Goal: Information Seeking & Learning: Get advice/opinions

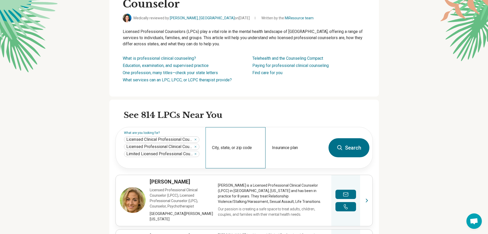
scroll to position [51, 0]
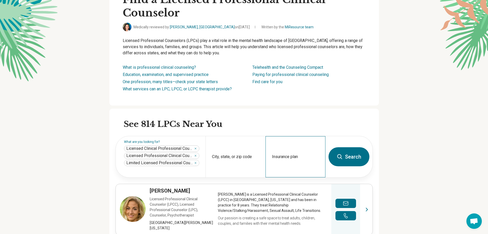
click at [287, 156] on div "Insurance plan" at bounding box center [295, 156] width 60 height 41
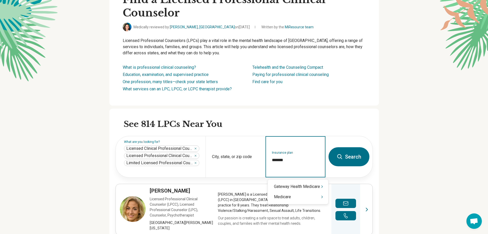
type input "********"
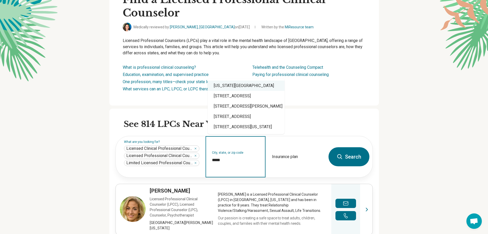
click at [244, 86] on div "[US_STATE][GEOGRAPHIC_DATA]" at bounding box center [245, 85] width 77 height 10
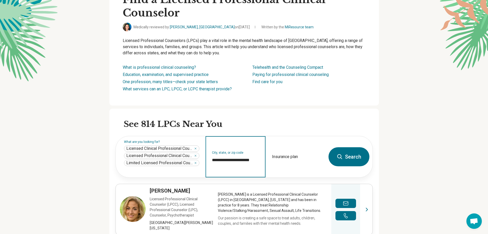
type input "**********"
click at [347, 156] on button "Search" at bounding box center [348, 156] width 41 height 19
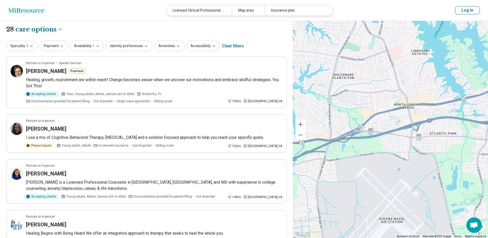
drag, startPoint x: 359, startPoint y: 64, endPoint x: 391, endPoint y: 251, distance: 189.7
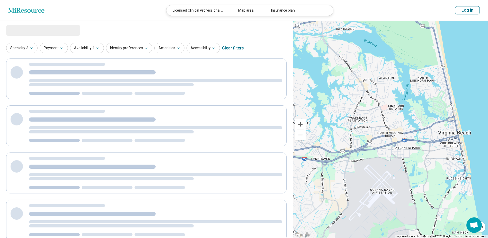
select select "***"
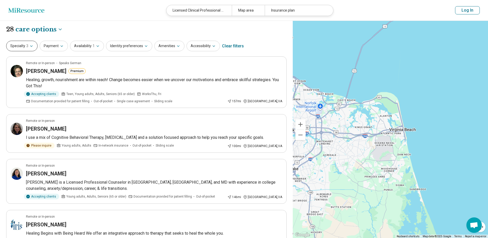
click at [32, 46] on icon "button" at bounding box center [31, 46] width 4 height 4
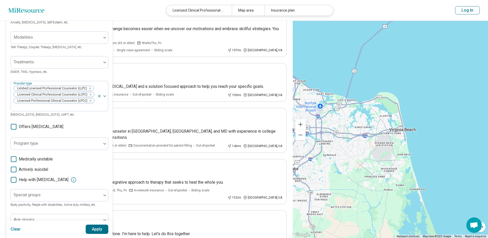
scroll to position [51, 0]
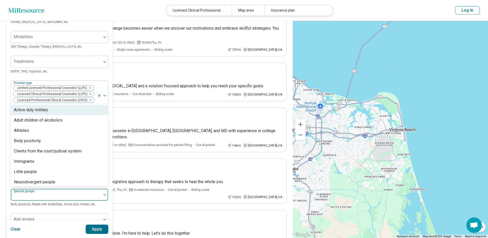
click at [104, 189] on div at bounding box center [104, 194] width 7 height 12
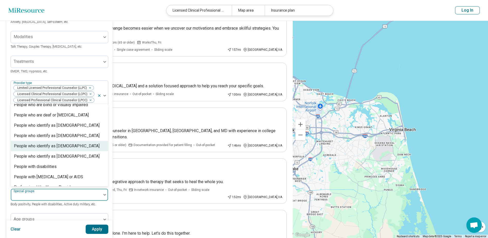
scroll to position [156, 0]
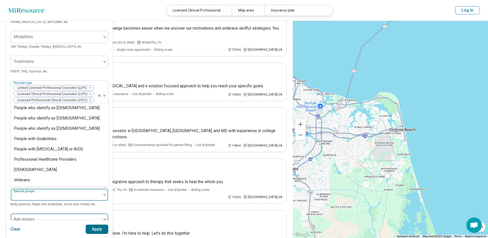
click at [104, 213] on div at bounding box center [104, 219] width 7 height 12
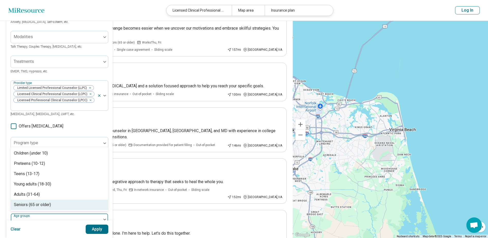
click at [38, 201] on div "Seniors (65 or older)" at bounding box center [32, 204] width 37 height 6
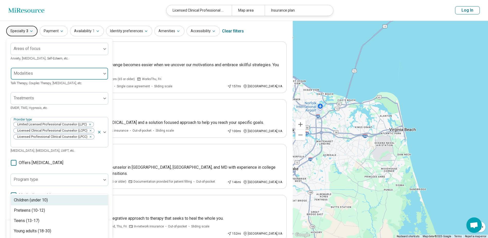
scroll to position [0, 0]
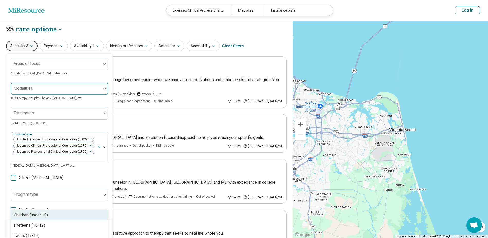
click at [104, 88] on img at bounding box center [104, 89] width 3 height 2
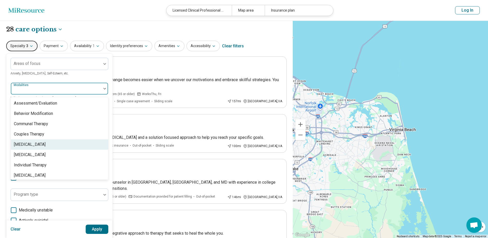
scroll to position [2, 0]
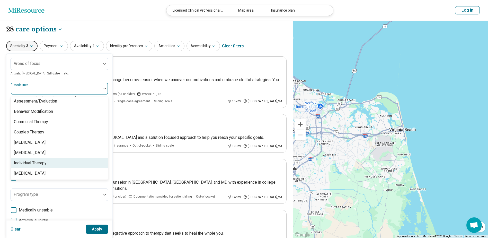
click at [44, 162] on div "Individual Therapy" at bounding box center [30, 163] width 33 height 6
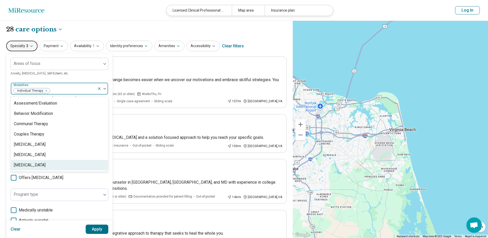
scroll to position [0, 0]
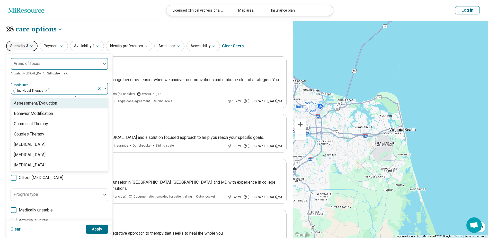
click at [103, 63] on div at bounding box center [104, 64] width 7 height 2
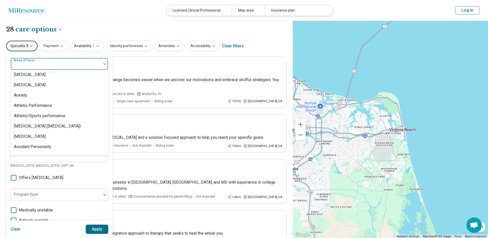
scroll to position [77, 0]
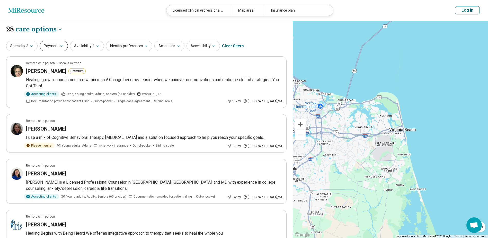
click at [61, 45] on icon "button" at bounding box center [62, 46] width 4 height 4
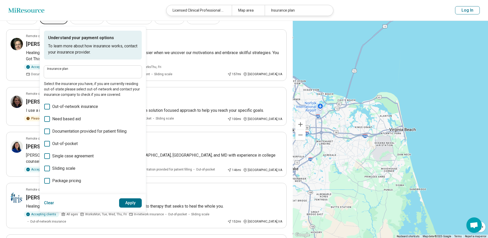
scroll to position [26, 0]
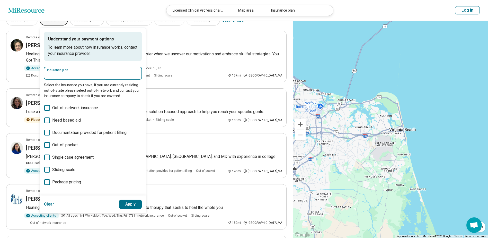
click at [76, 75] on input "Insurance plan" at bounding box center [93, 75] width 92 height 6
type input "********"
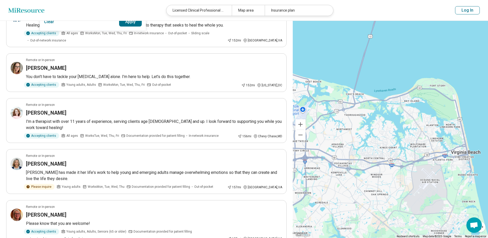
scroll to position [189, 0]
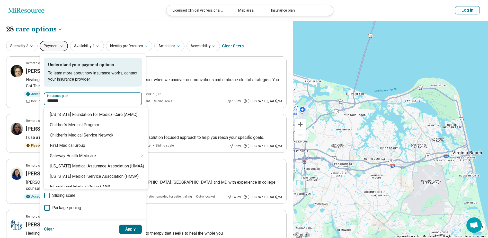
type input "********"
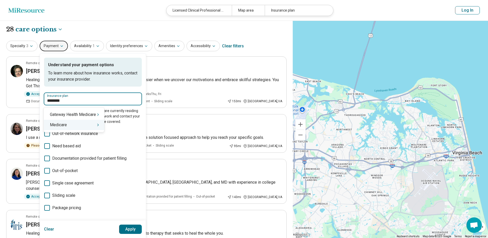
click at [68, 125] on div "Medicare" at bounding box center [74, 125] width 60 height 10
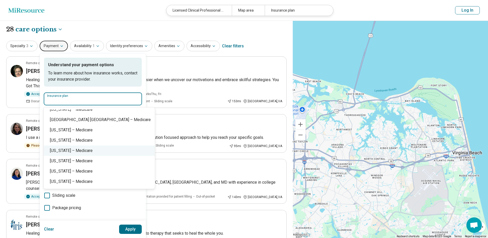
scroll to position [391, 0]
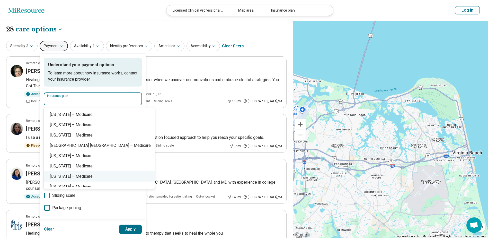
click at [79, 177] on div "[US_STATE] – Medicare" at bounding box center [99, 176] width 111 height 10
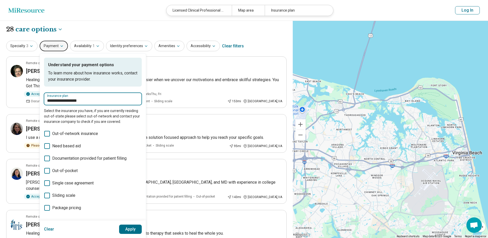
type input "**********"
click at [125, 227] on button "Apply" at bounding box center [130, 228] width 23 height 9
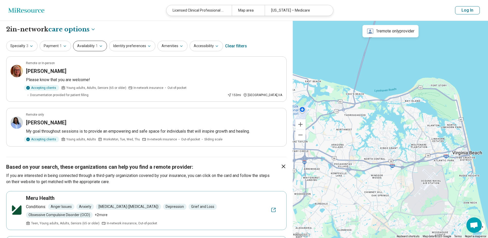
click at [89, 47] on button "Availability 1" at bounding box center [90, 46] width 34 height 11
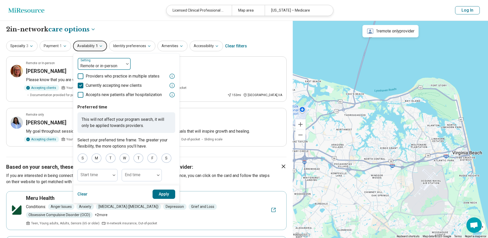
click at [126, 64] on img at bounding box center [127, 64] width 3 height 2
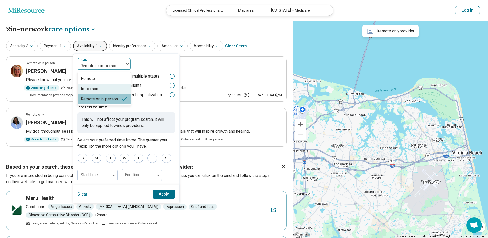
click at [91, 87] on div "In-person" at bounding box center [89, 89] width 17 height 6
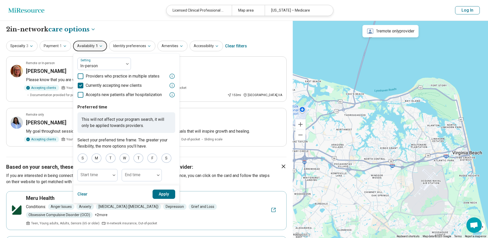
click at [150, 29] on div "**********" at bounding box center [146, 29] width 280 height 9
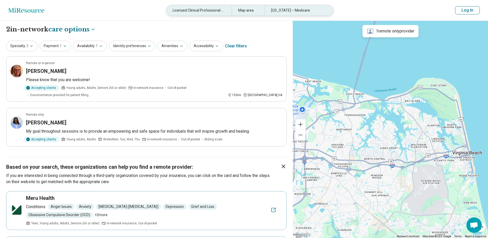
click at [186, 10] on div "Licensed Clinical Professional Counselor (LCPC), Licensed Professional Clinical…" at bounding box center [198, 10] width 65 height 11
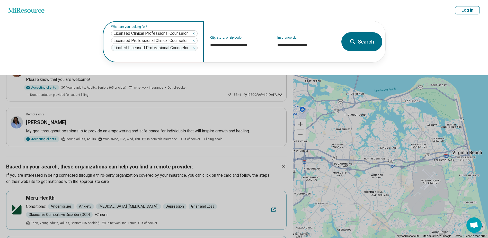
click at [194, 47] on icon "Remove" at bounding box center [194, 48] width 2 height 2
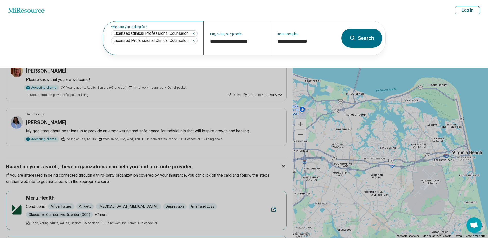
click at [348, 35] on button "Search" at bounding box center [361, 38] width 41 height 19
